Goal: Task Accomplishment & Management: Manage account settings

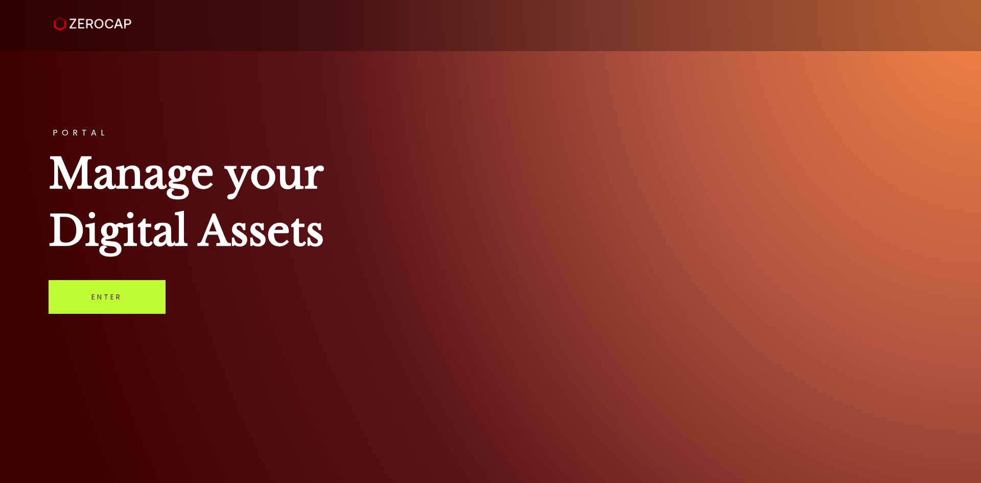
click at [125, 296] on link "Enter" at bounding box center [107, 297] width 117 height 34
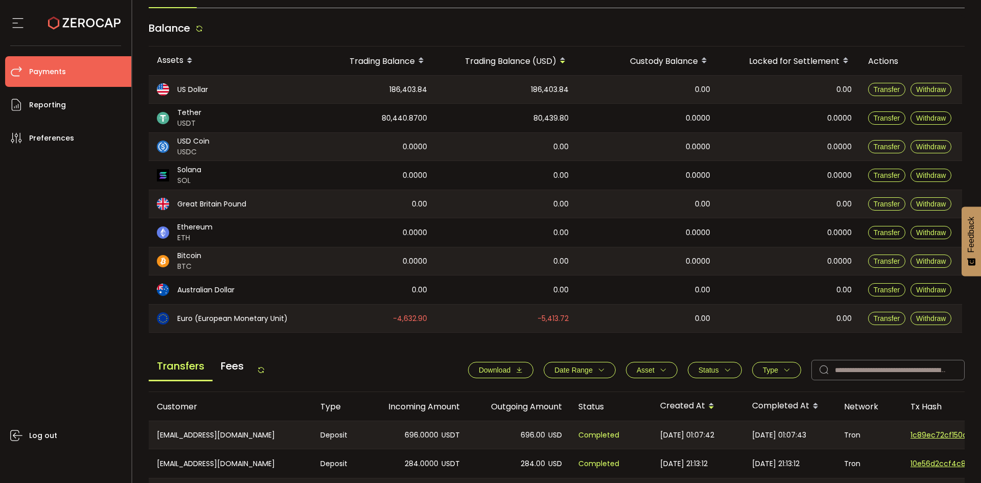
scroll to position [204, 0]
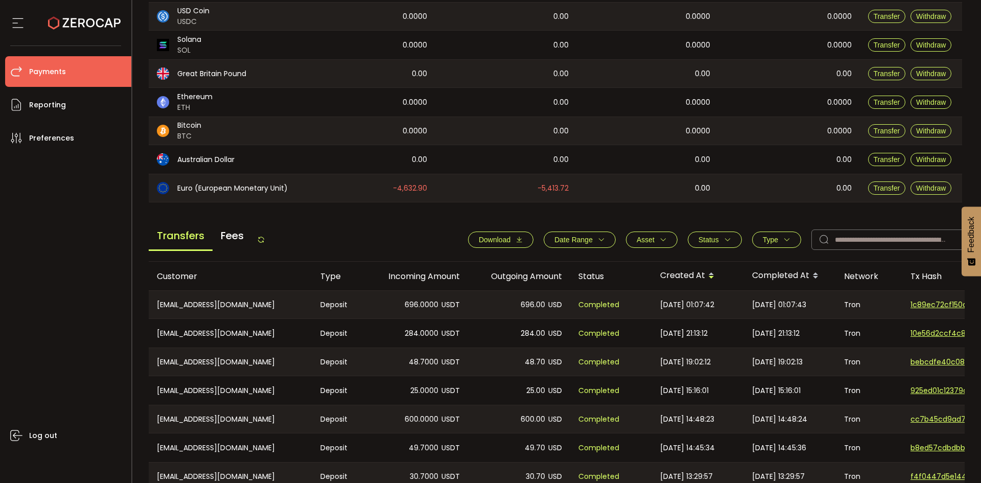
click at [783, 239] on icon "button" at bounding box center [786, 239] width 7 height 7
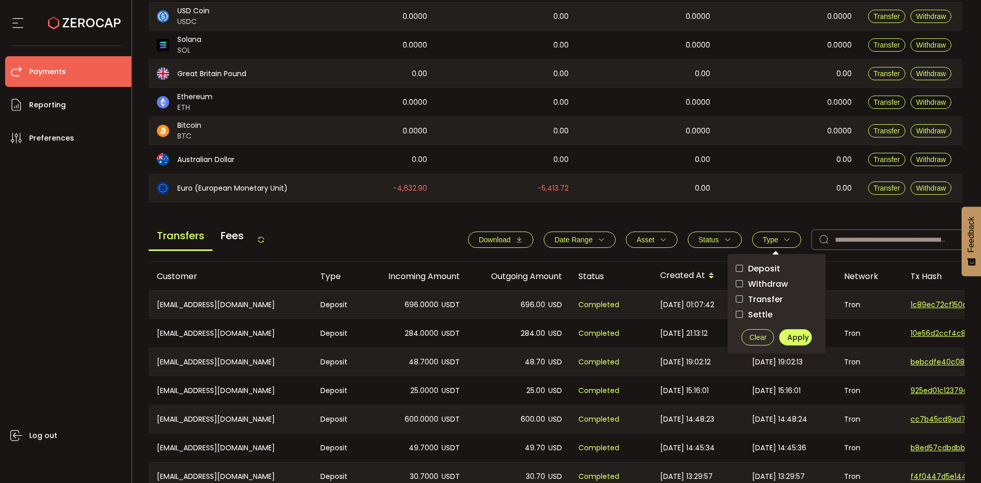
click at [769, 282] on span "Withdraw" at bounding box center [765, 284] width 45 height 10
click at [788, 337] on span "Apply" at bounding box center [798, 337] width 21 height 10
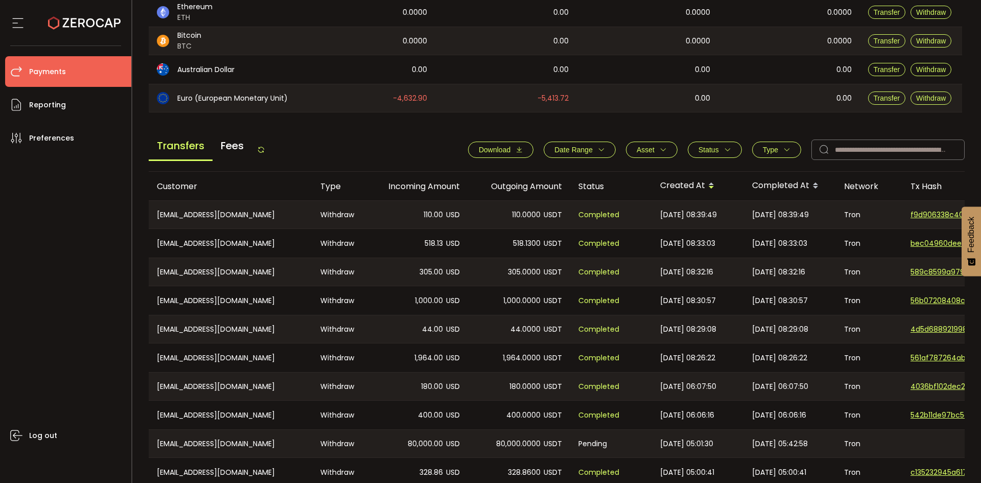
scroll to position [345, 0]
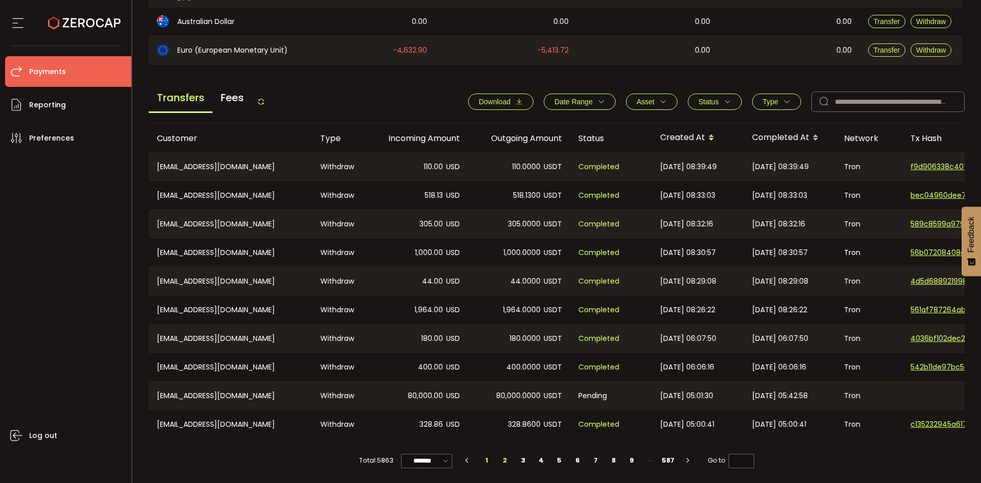
click at [503, 458] on li "2" at bounding box center [505, 460] width 18 height 14
click at [486, 460] on li "1" at bounding box center [487, 460] width 18 height 14
type input "*"
click at [699, 99] on span "Status" at bounding box center [709, 102] width 20 height 8
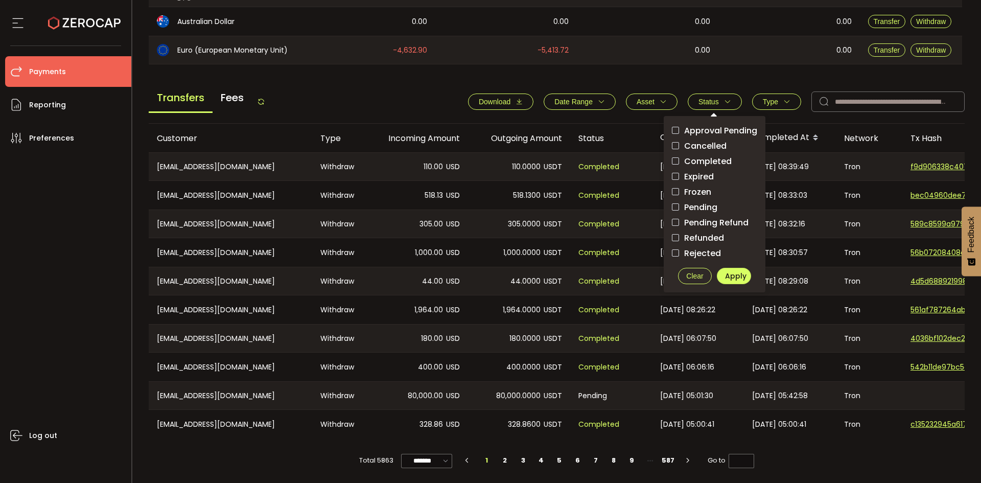
click at [698, 202] on span "Pending" at bounding box center [698, 207] width 38 height 10
click at [729, 271] on span "Apply" at bounding box center [735, 276] width 21 height 10
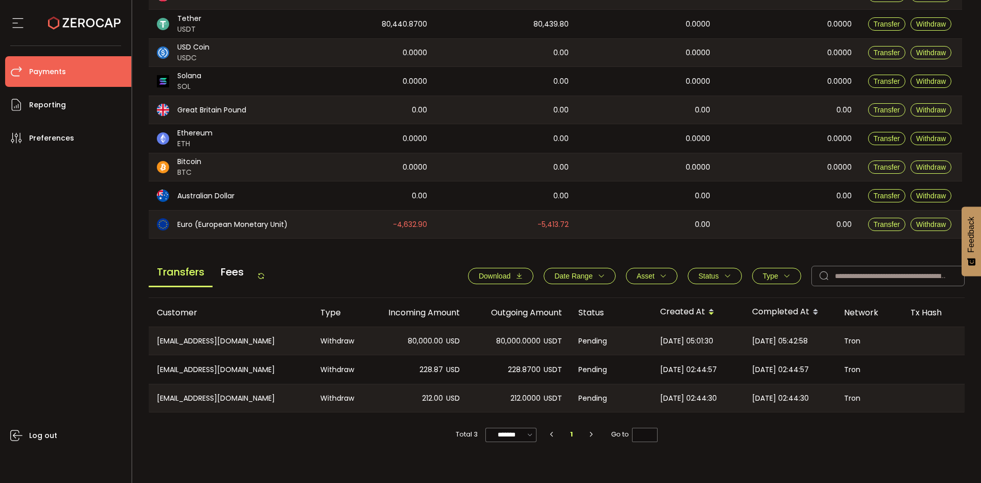
scroll to position [168, 0]
